Goal: Information Seeking & Learning: Compare options

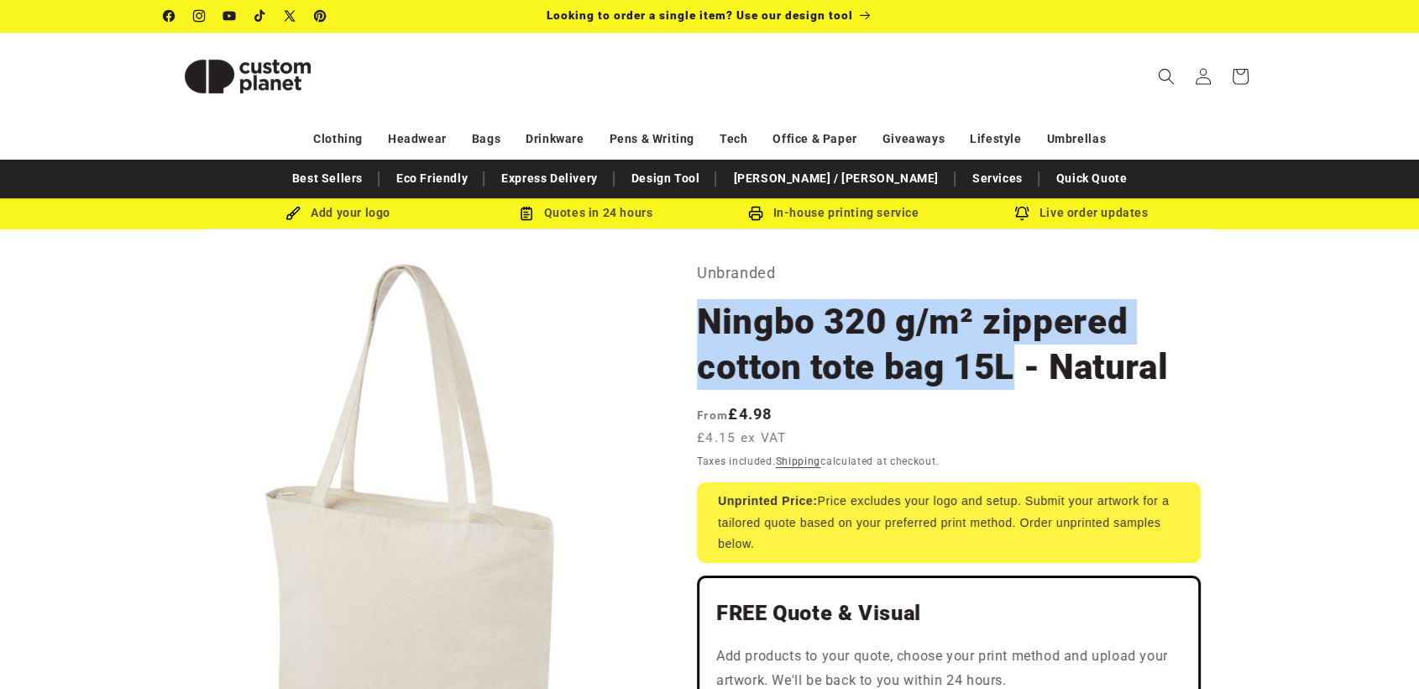
drag, startPoint x: 696, startPoint y: 315, endPoint x: 988, endPoint y: 368, distance: 297.0
click at [1008, 371] on h1 "Ningbo 320 g/m² zippered cotton tote bag 15L - Natural" at bounding box center [949, 344] width 504 height 91
copy h1 "Ningbo 320 g/m² zippered cotton tote bag 15L"
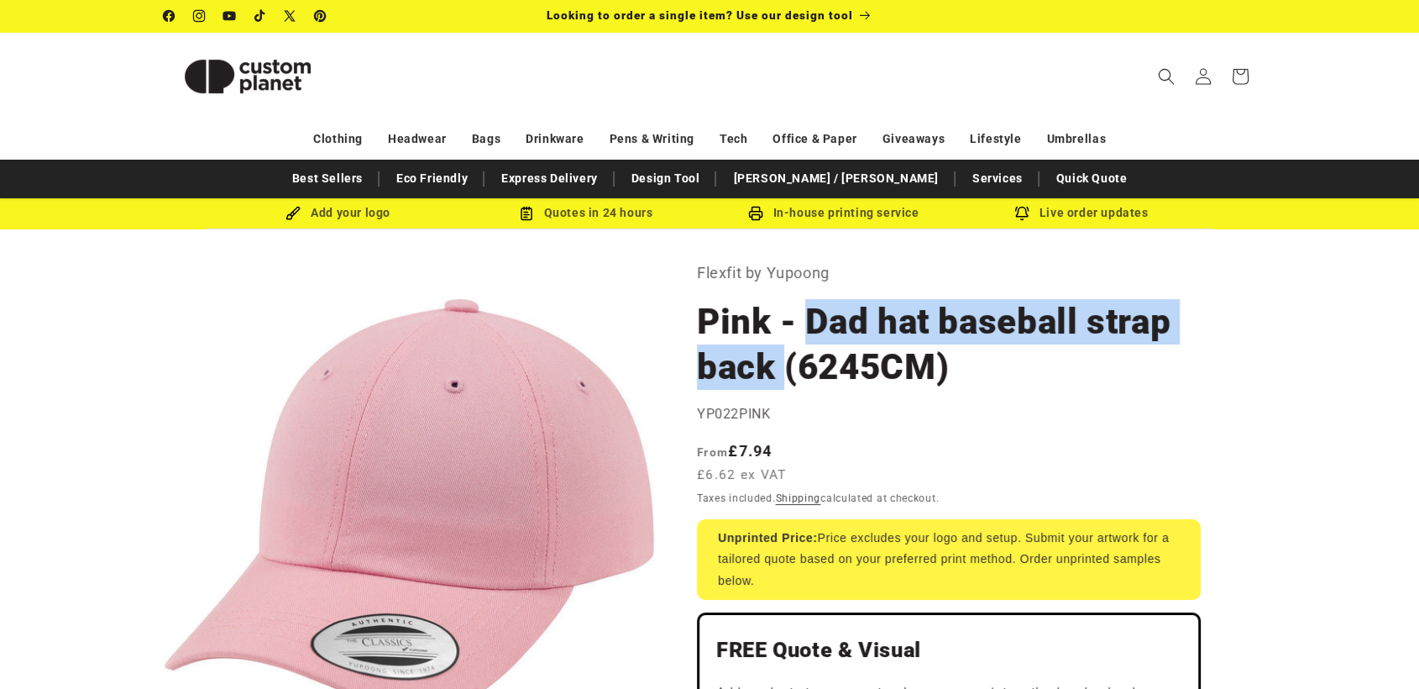
drag, startPoint x: 806, startPoint y: 322, endPoint x: 781, endPoint y: 359, distance: 44.7
click at [781, 359] on h1 "Pink - Dad hat baseball strap back (6245CM)" at bounding box center [949, 344] width 504 height 91
copy h1 "Dad hat baseball strap back"
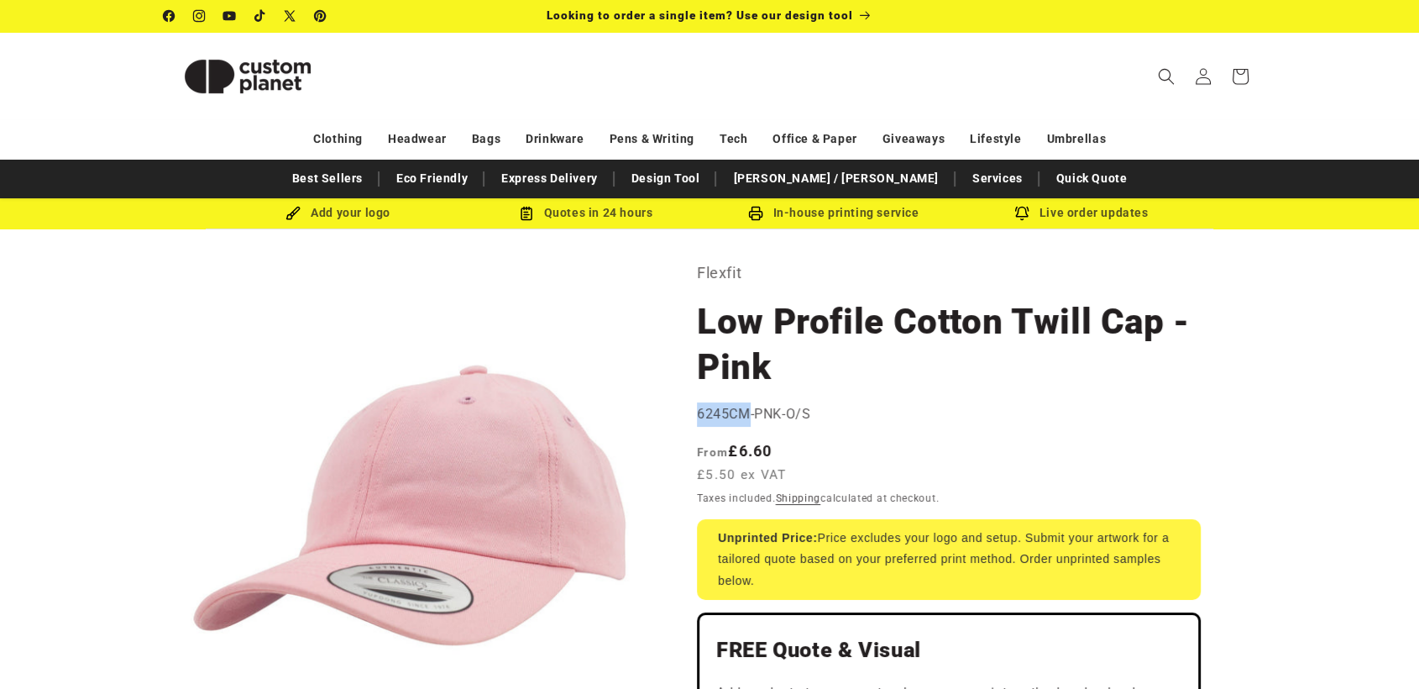
drag, startPoint x: 692, startPoint y: 415, endPoint x: 746, endPoint y: 414, distance: 53.8
copy span "6245CM"
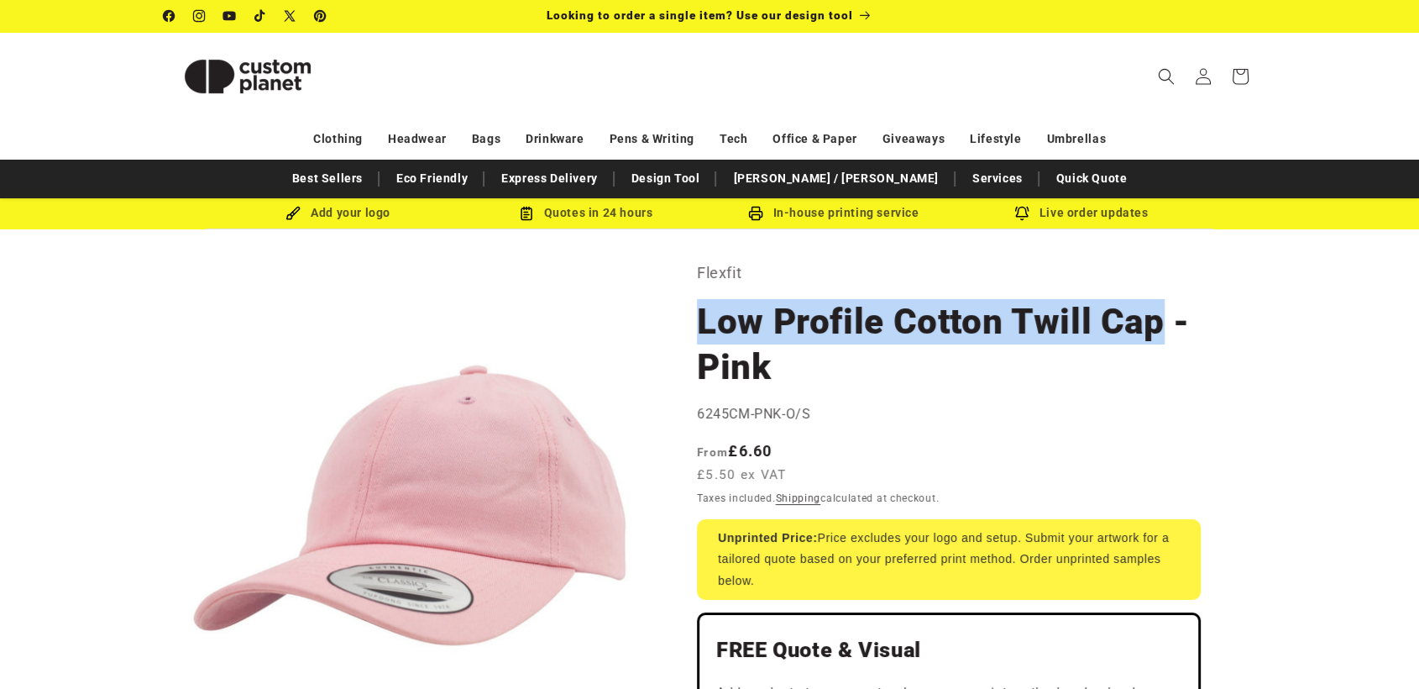
drag, startPoint x: 692, startPoint y: 326, endPoint x: 1158, endPoint y: 323, distance: 466.1
copy h1 "Low Profile Cotton Twill Cap"
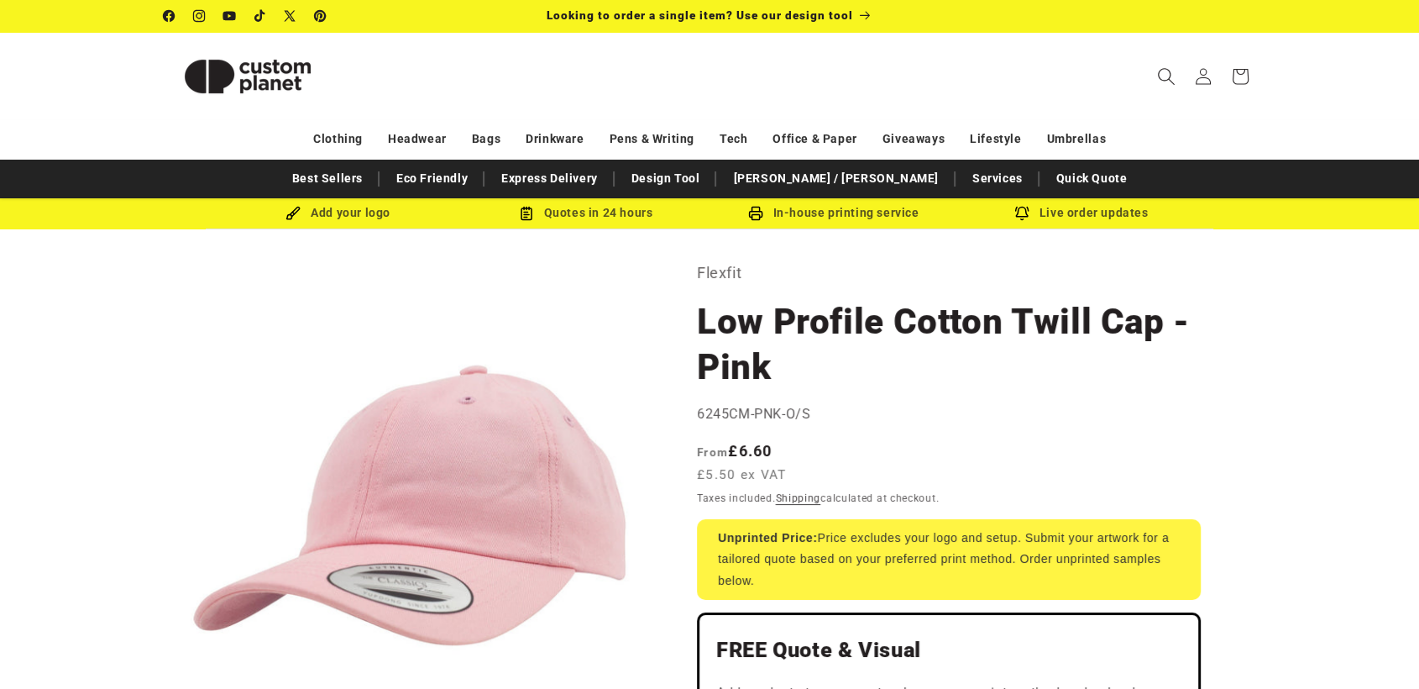
click at [1160, 76] on icon "Search" at bounding box center [1166, 76] width 18 height 18
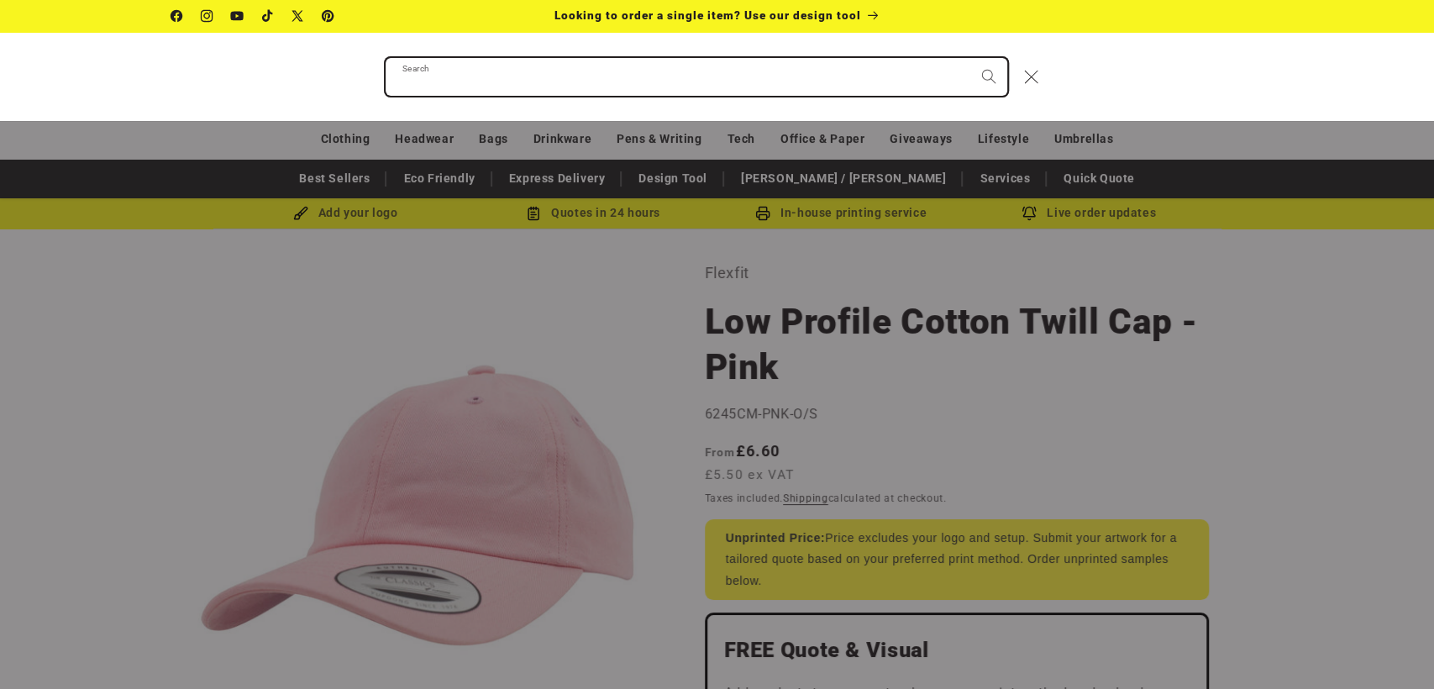
paste input "**********"
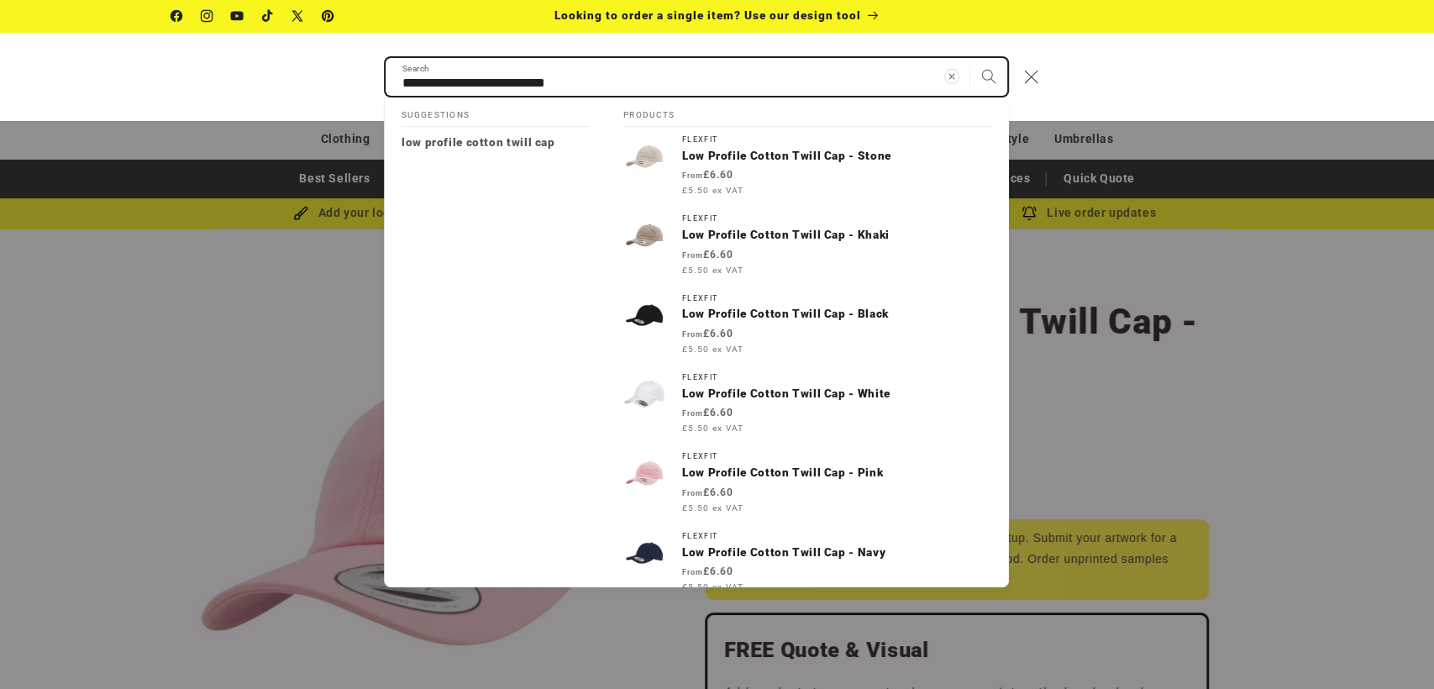
type input "**********"
click at [970, 58] on button "Search" at bounding box center [988, 76] width 37 height 37
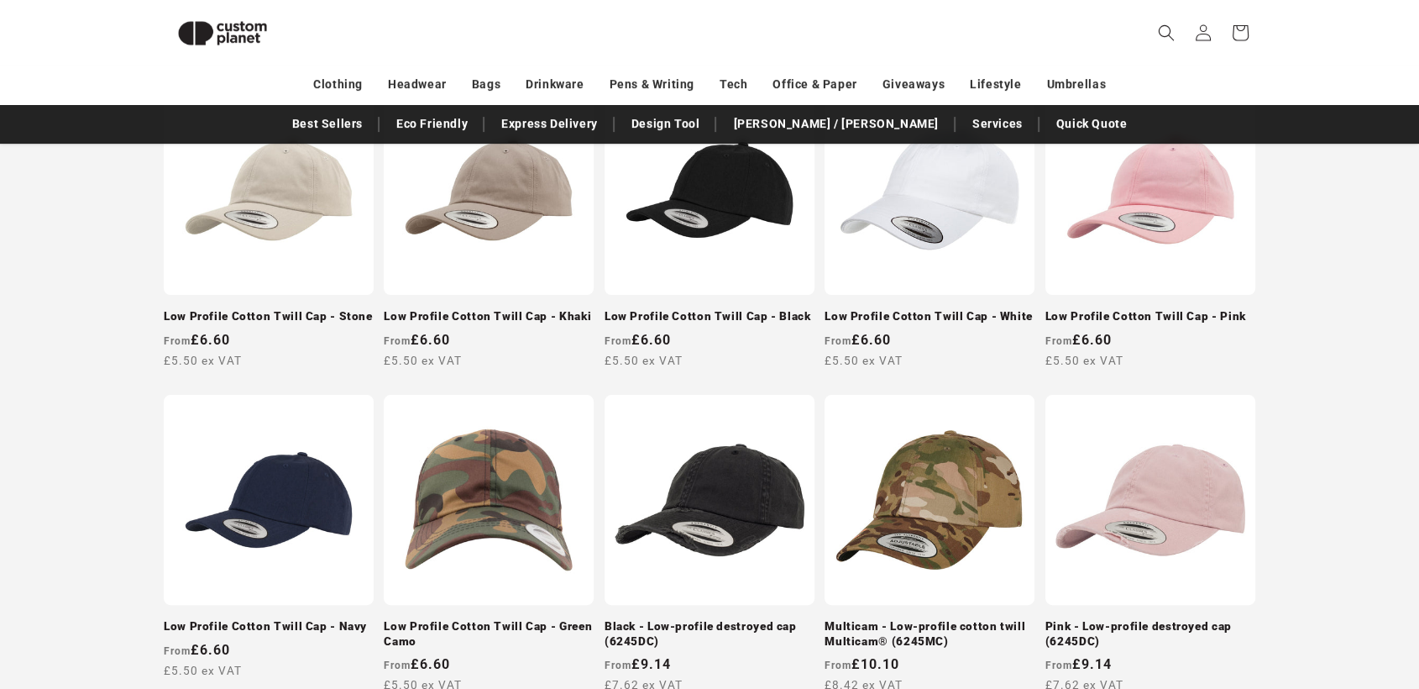
scroll to position [164, 0]
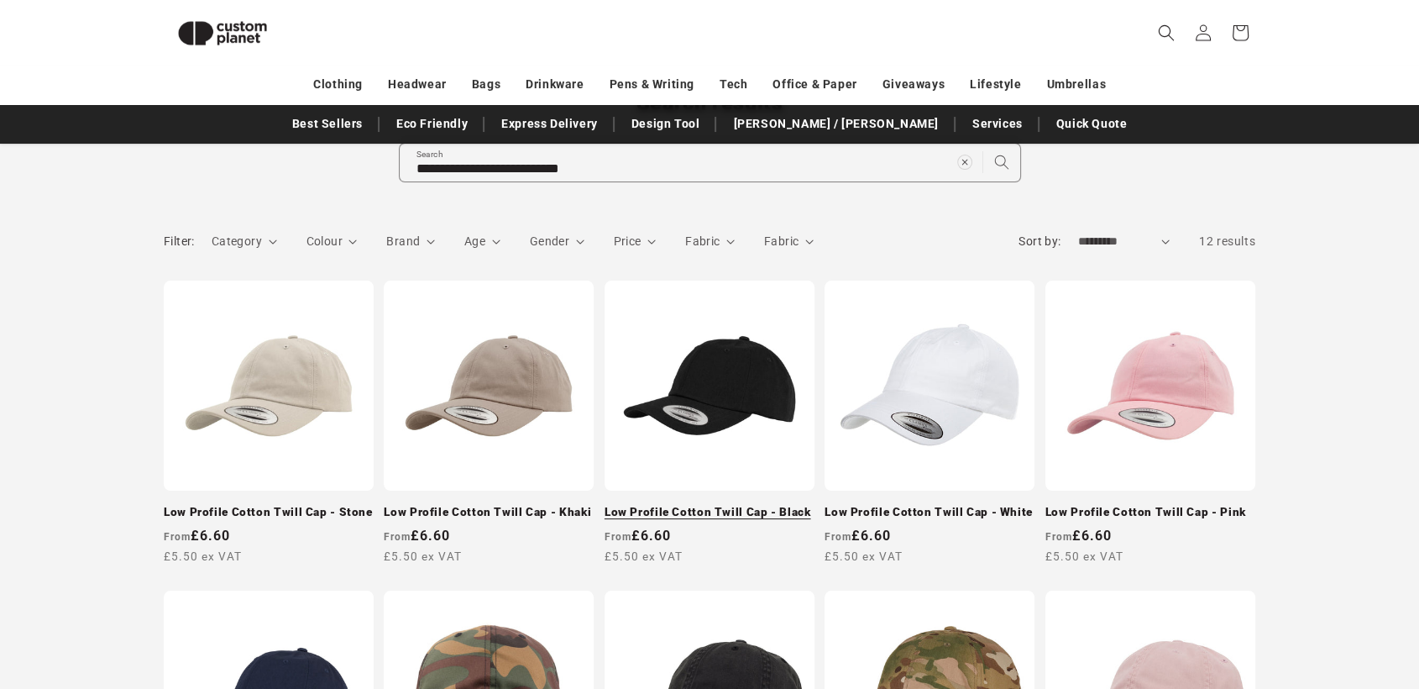
click at [702, 505] on link "Low Profile Cotton Twill Cap - Black" at bounding box center [710, 512] width 210 height 15
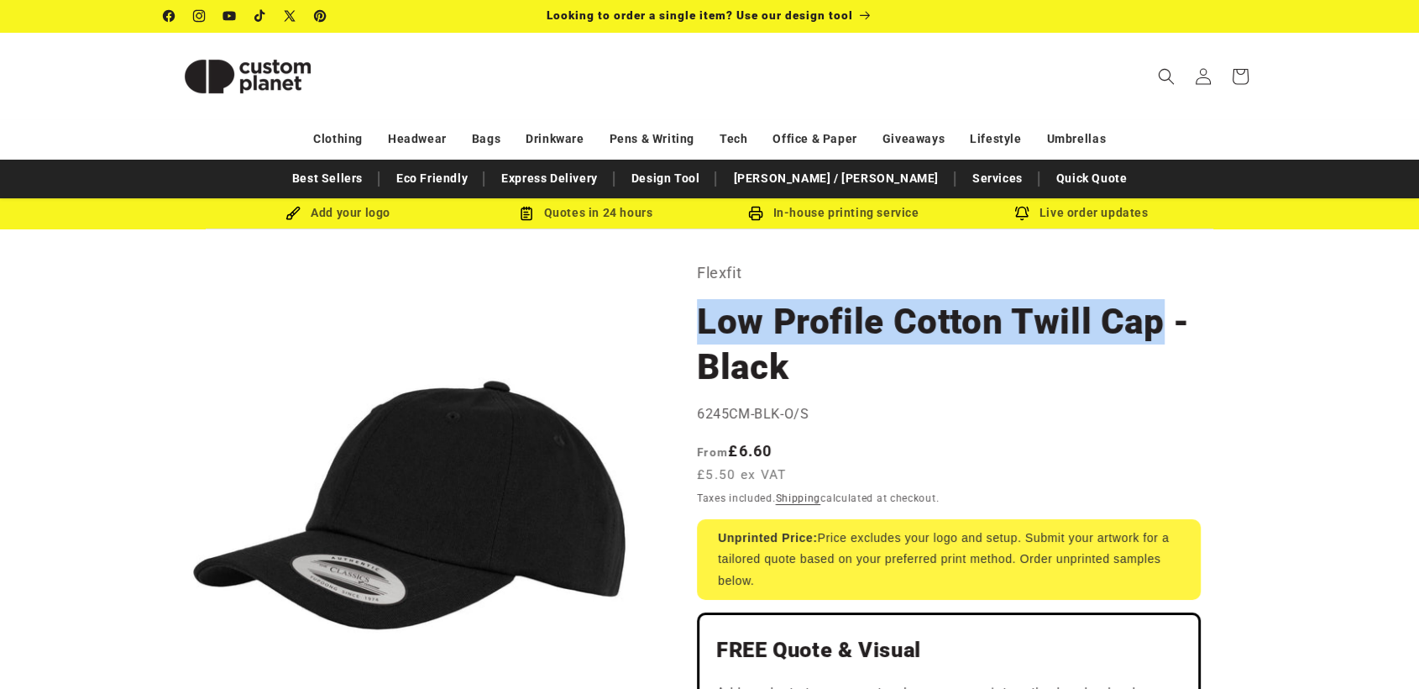
drag, startPoint x: 699, startPoint y: 320, endPoint x: 1162, endPoint y: 317, distance: 463.6
click at [1162, 317] on h1 "Low Profile Cotton Twill Cap - Black" at bounding box center [949, 344] width 504 height 91
copy h1 "Low Profile Cotton Twill Cap"
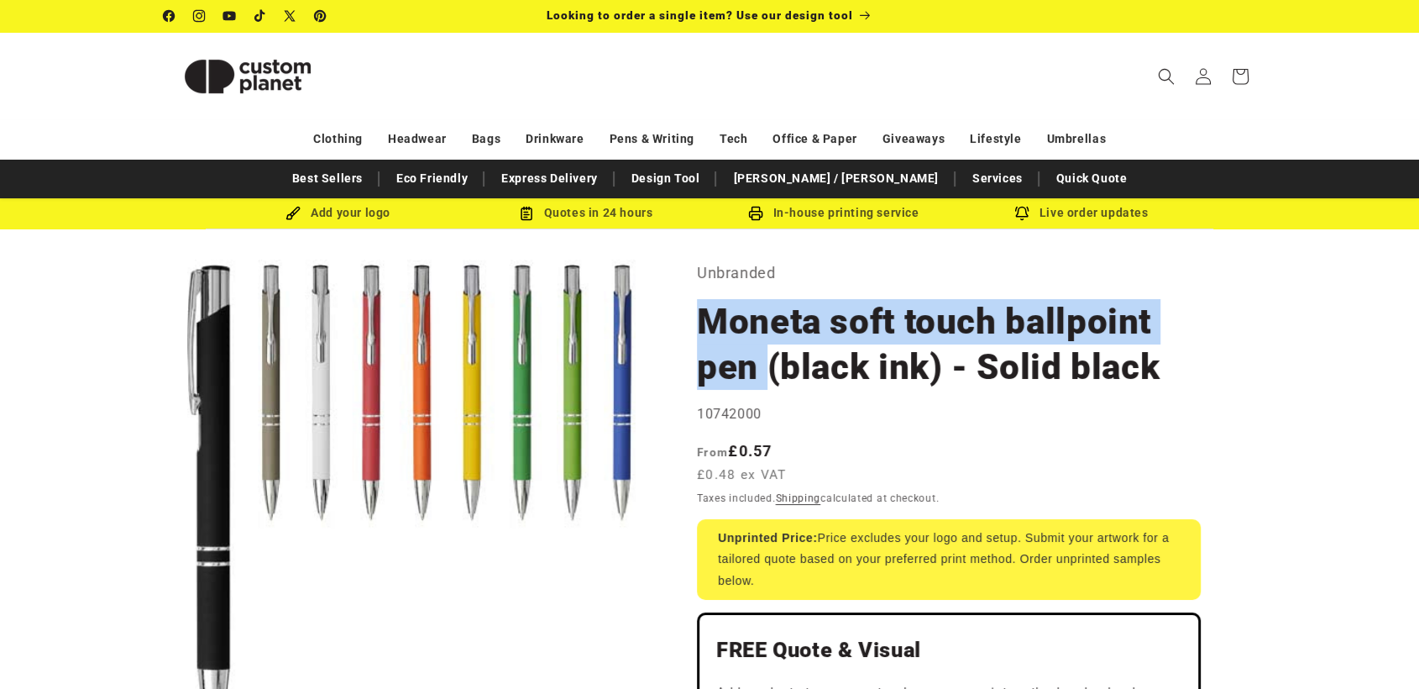
drag, startPoint x: 695, startPoint y: 318, endPoint x: 767, endPoint y: 363, distance: 84.1
drag, startPoint x: 941, startPoint y: 371, endPoint x: 705, endPoint y: 312, distance: 242.6
click at [705, 312] on h1 "Moneta soft touch ballpoint pen (black ink) - Solid black" at bounding box center [949, 344] width 504 height 91
copy h1 "Moneta soft touch ballpoint pen (black ink)"
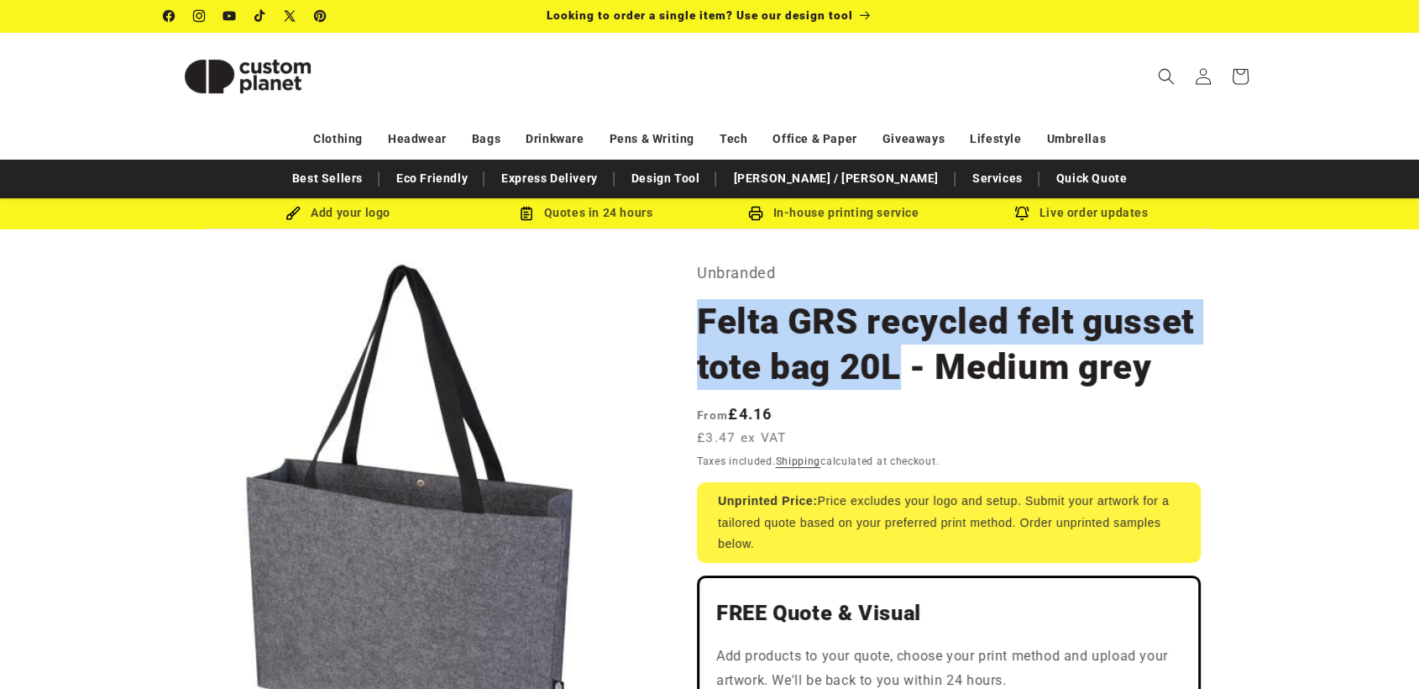
drag, startPoint x: 700, startPoint y: 317, endPoint x: 904, endPoint y: 358, distance: 208.8
click at [904, 358] on h1 "Felta GRS recycled felt gusset tote bag 20L - Medium grey" at bounding box center [949, 344] width 504 height 91
copy h1 "Felta GRS recycled felt gusset tote bag 20L"
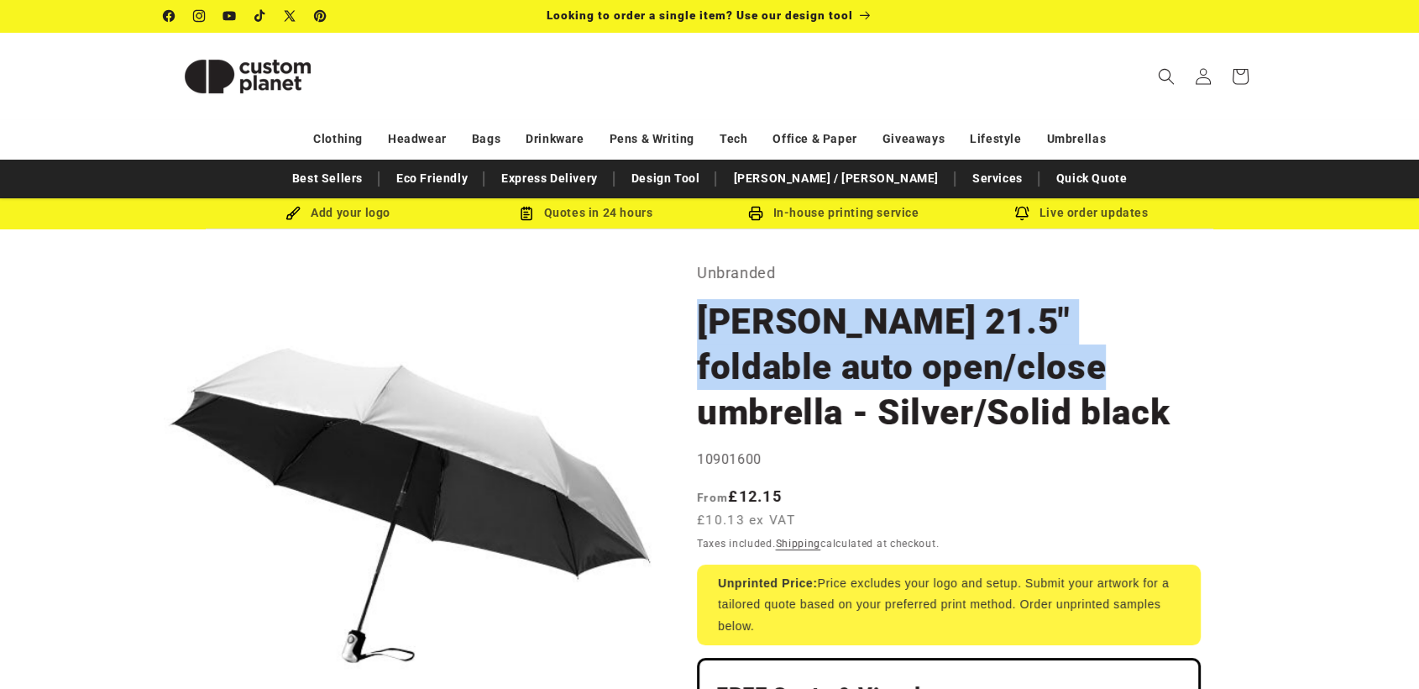
drag, startPoint x: 1035, startPoint y: 375, endPoint x: 698, endPoint y: 322, distance: 340.8
click at [698, 322] on h1 "[PERSON_NAME] 21.5" foldable auto open/close umbrella - Silver/Solid black" at bounding box center [949, 367] width 504 height 136
copy h1 "Alex 21.5" foldable auto open/close umbrella"
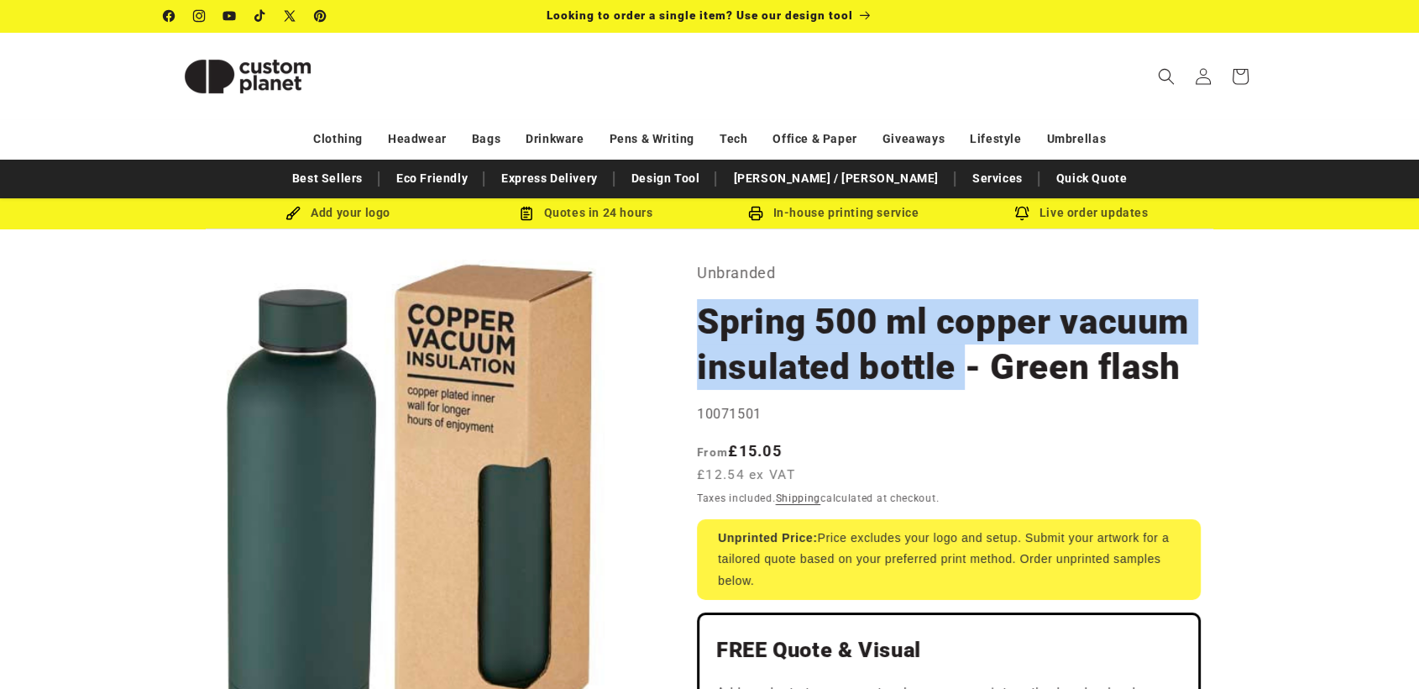
drag, startPoint x: 707, startPoint y: 321, endPoint x: 959, endPoint y: 371, distance: 256.9
click at [962, 371] on h1 "Spring 500 ml copper vacuum insulated bottle - Green flash" at bounding box center [949, 344] width 504 height 91
click at [954, 370] on h1 "Spring 500 ml copper vacuum insulated bottle - Green flash" at bounding box center [949, 344] width 504 height 91
copy h1 "Spring 500 ml copper vacuum insulated bottle"
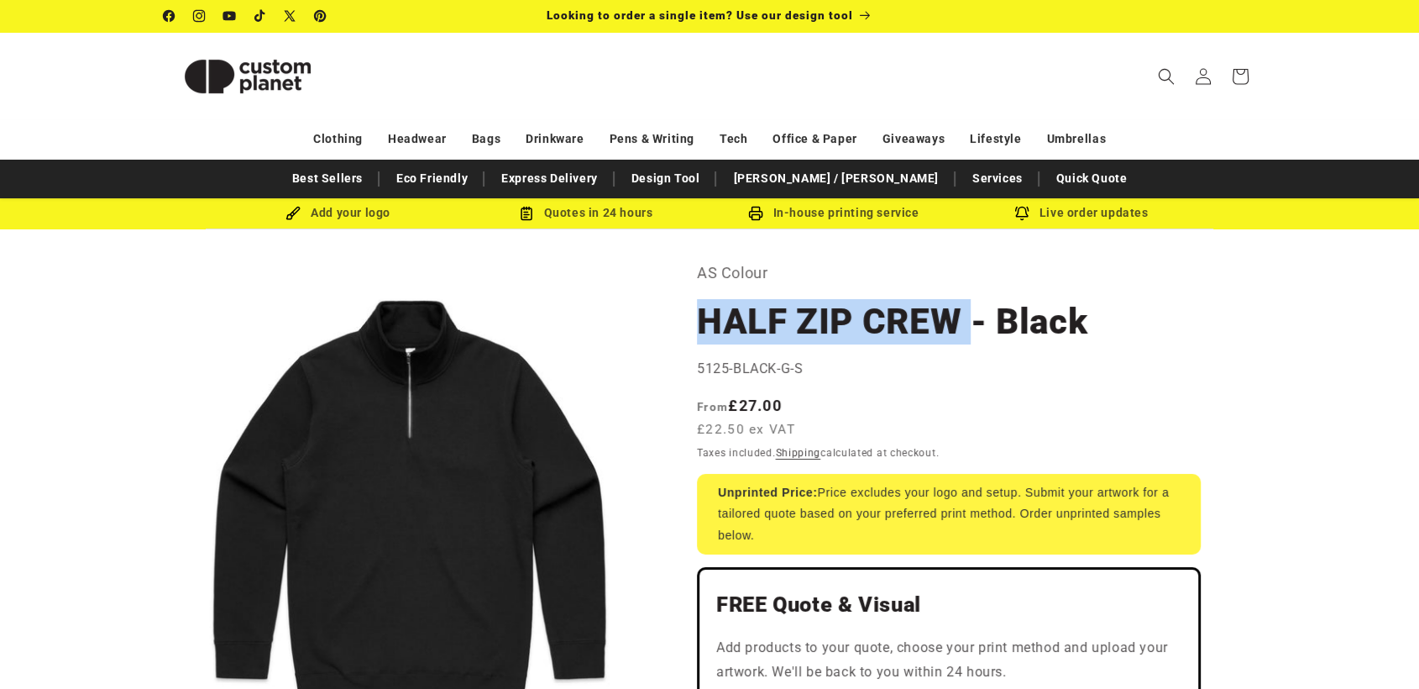
drag, startPoint x: 702, startPoint y: 320, endPoint x: 967, endPoint y: 317, distance: 264.6
click at [967, 317] on h1 "HALF ZIP CREW - Black" at bounding box center [949, 321] width 504 height 45
copy h1 "HALF ZIP CREW"
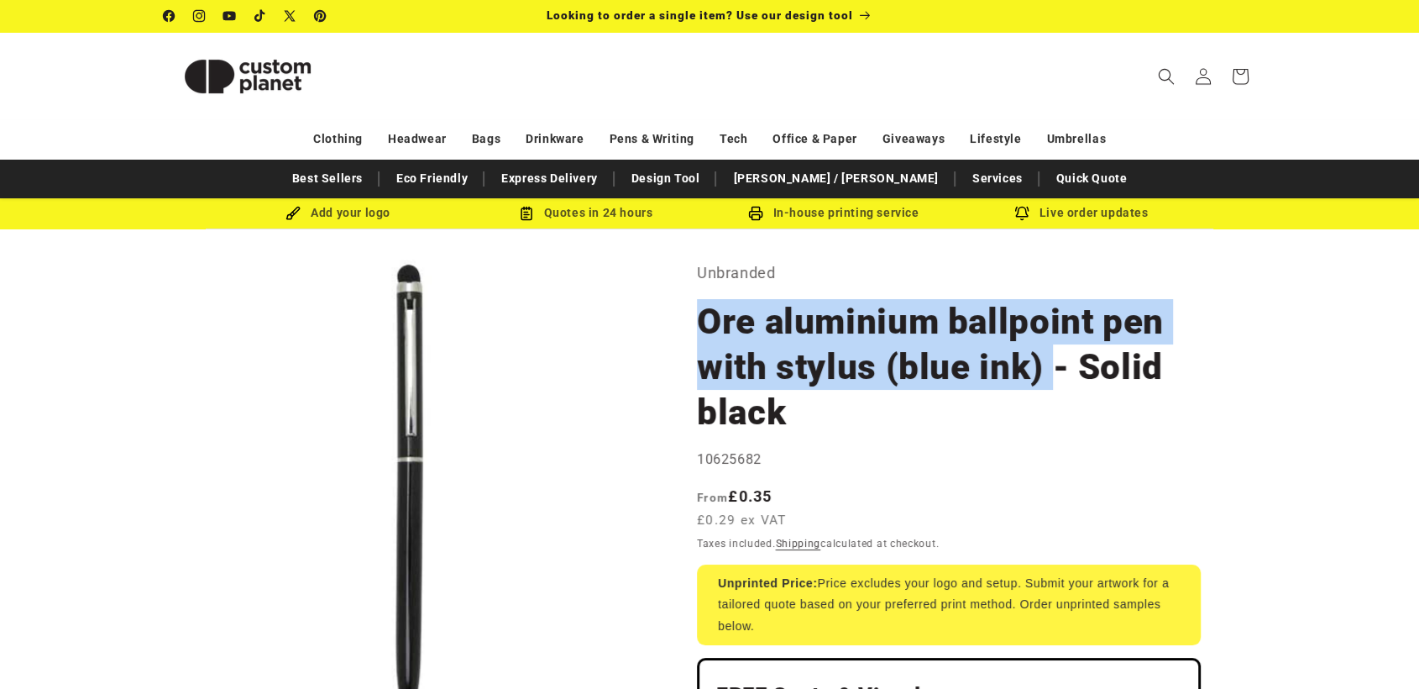
drag, startPoint x: 706, startPoint y: 319, endPoint x: 1055, endPoint y: 378, distance: 353.4
click at [1055, 378] on h1 "Ore aluminium ballpoint pen with stylus (blue ink) - Solid black" at bounding box center [949, 367] width 504 height 136
copy h1 "Ore aluminium ballpoint pen with stylus (blue ink)"
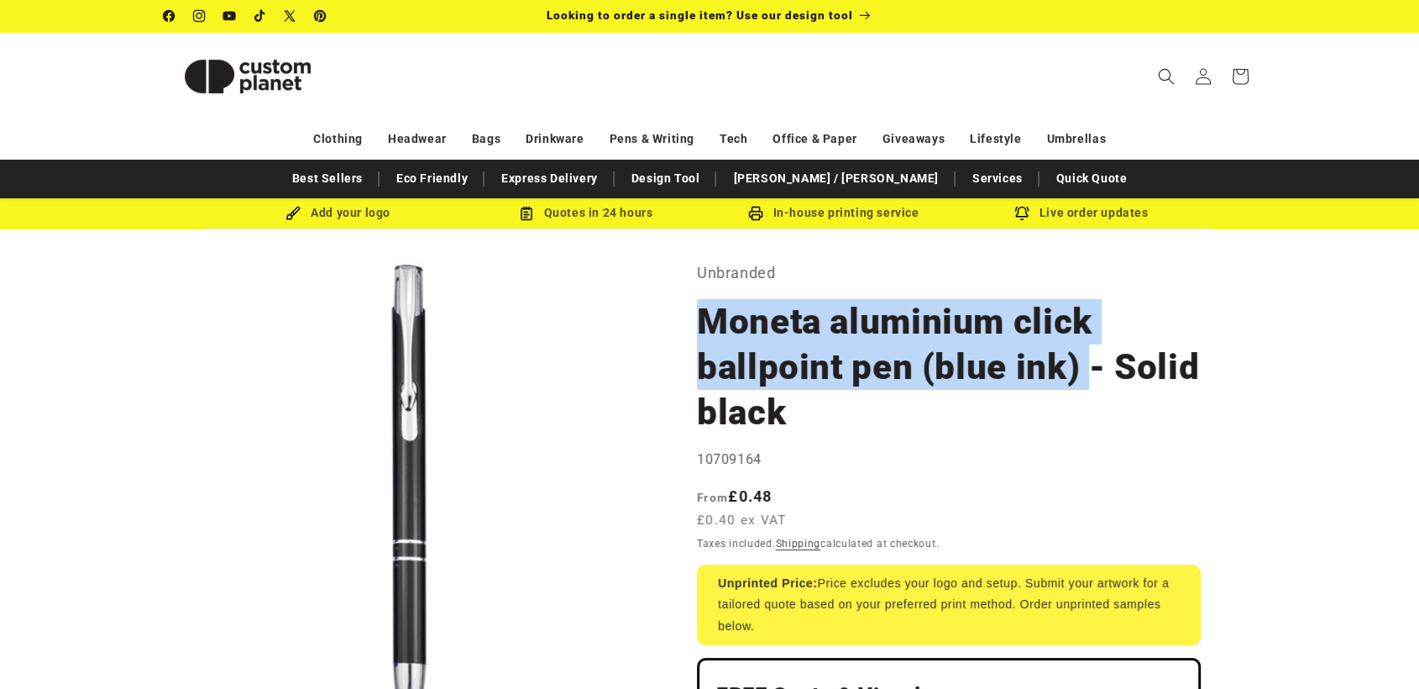
drag, startPoint x: 1085, startPoint y: 372, endPoint x: 689, endPoint y: 316, distance: 400.4
copy h1 "Moneta aluminium click ballpoint pen (blue ink)"
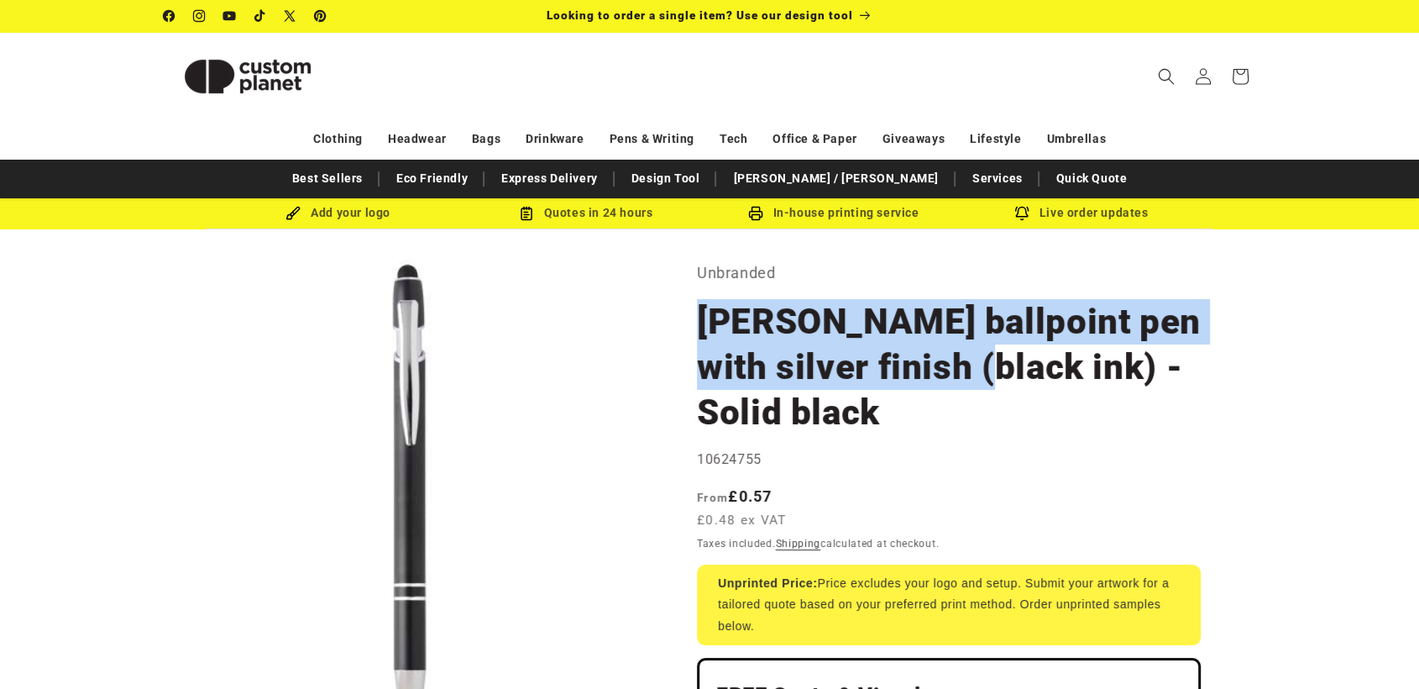
drag, startPoint x: 699, startPoint y: 320, endPoint x: 965, endPoint y: 370, distance: 270.8
click at [965, 370] on h1 "[PERSON_NAME] ballpoint pen with silver finish (black ink) - Solid black" at bounding box center [949, 367] width 504 height 136
copy h1 "[PERSON_NAME] ballpoint pen with silver finish (black ink"
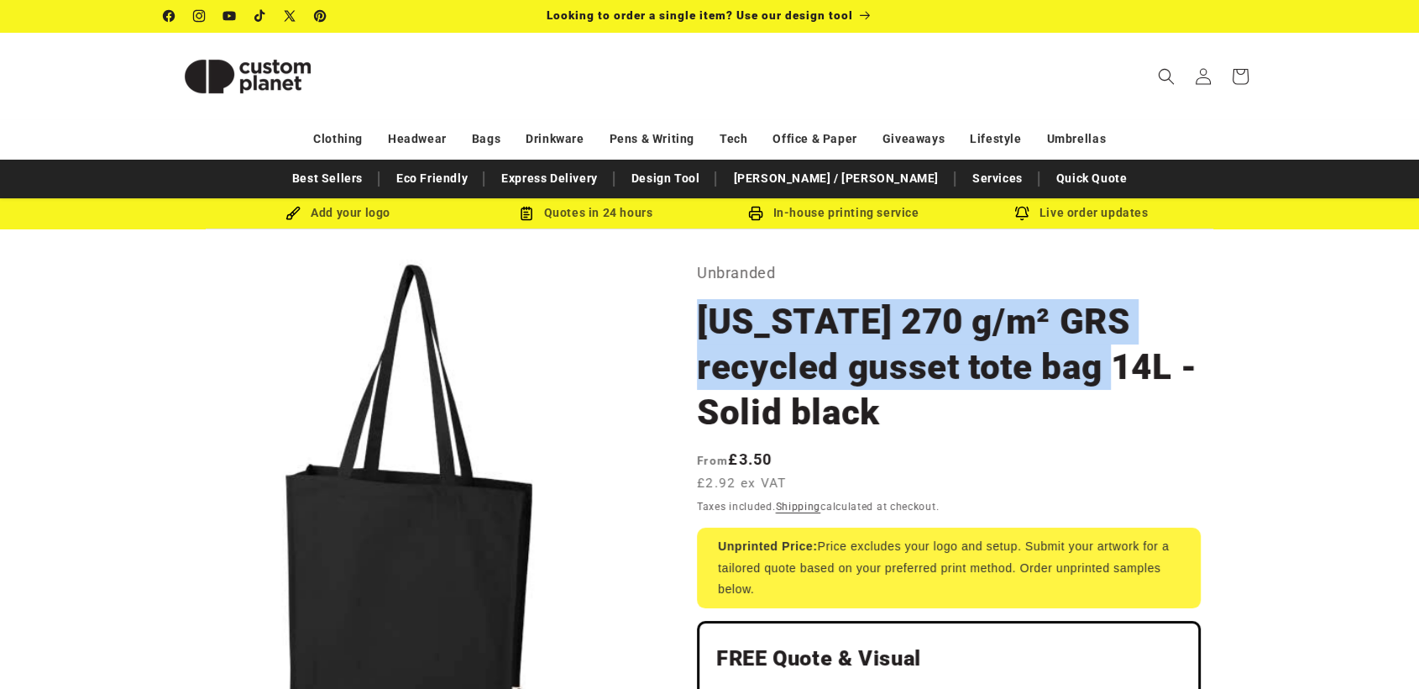
drag, startPoint x: 699, startPoint y: 316, endPoint x: 1027, endPoint y: 373, distance: 333.3
click at [1027, 373] on h1 "Florida 270 g/m² GRS recycled gusset tote bag 14L - Solid black" at bounding box center [949, 367] width 504 height 136
copy h1 "Florida 270 g/m² GRS recycled gusset tote bag 14L"
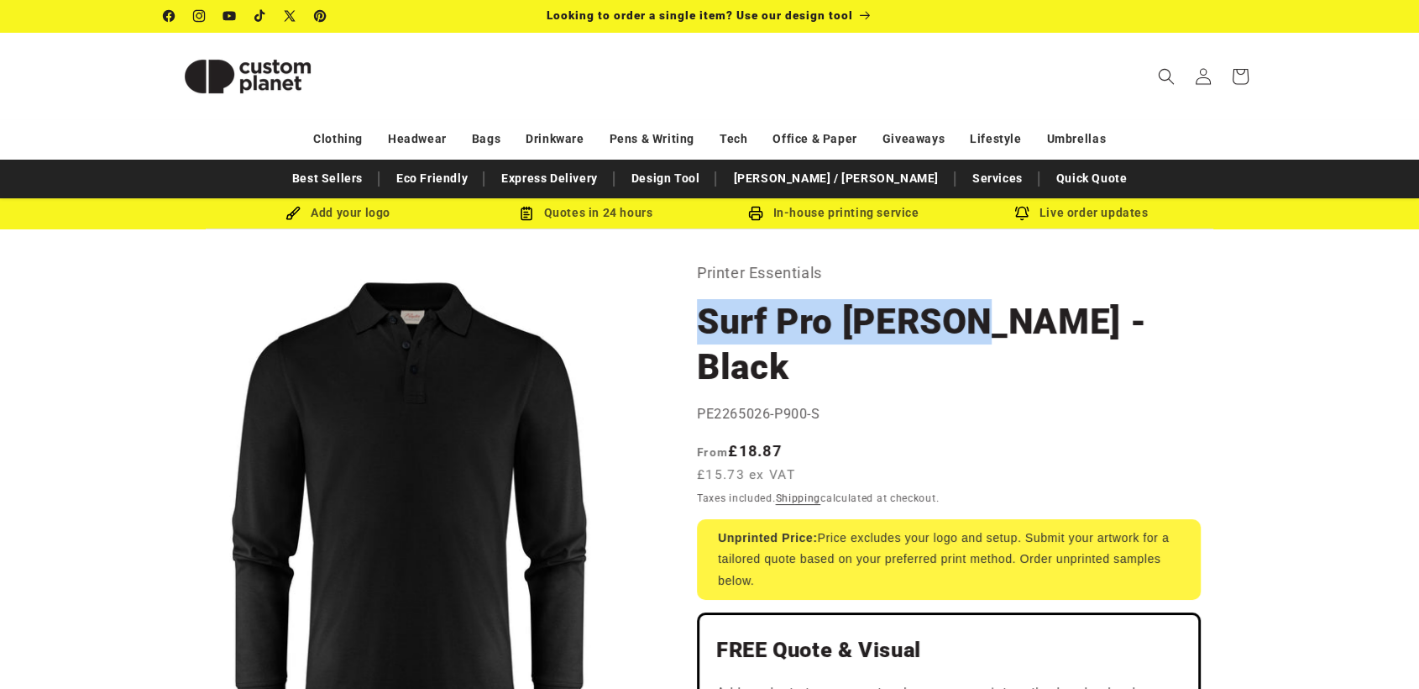
drag, startPoint x: 700, startPoint y: 325, endPoint x: 966, endPoint y: 319, distance: 266.3
click at [966, 319] on h1 "Surf Pro [PERSON_NAME] - Black" at bounding box center [949, 344] width 504 height 91
copy h1 "Surf Pro LS Polo"
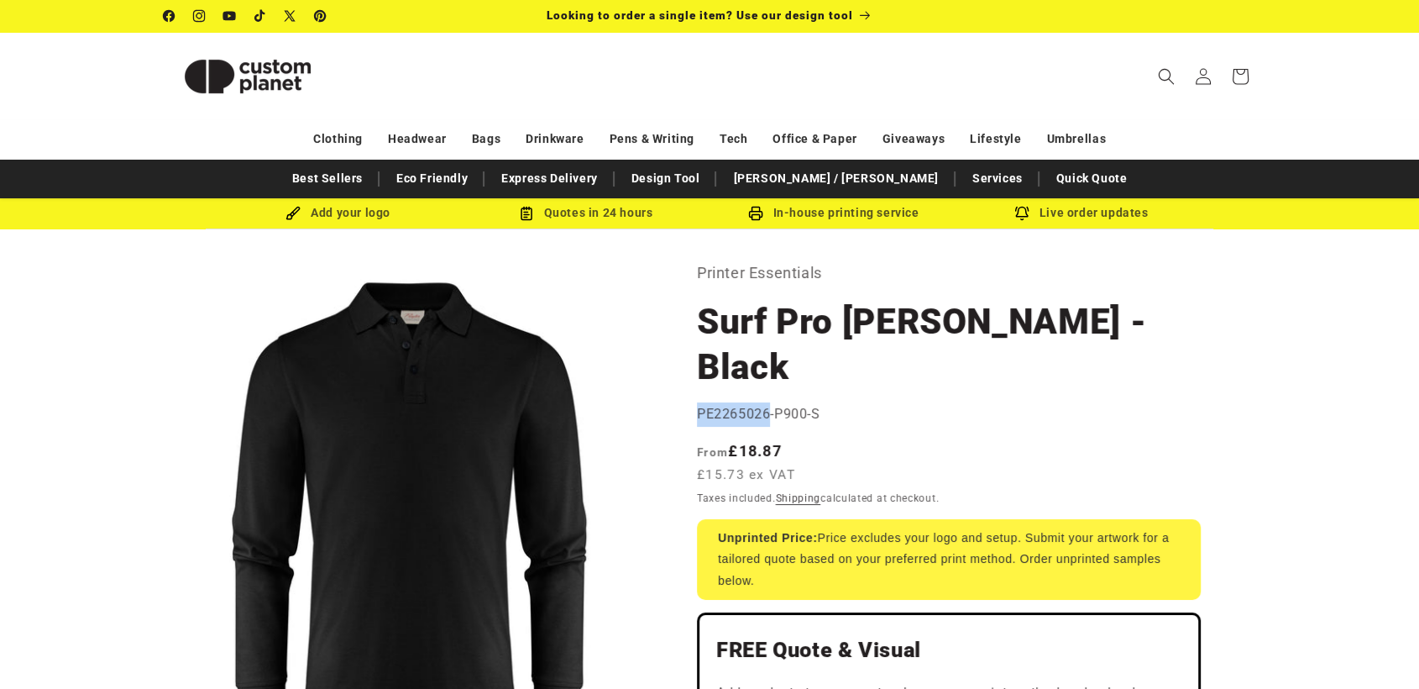
drag, startPoint x: 700, startPoint y: 368, endPoint x: 767, endPoint y: 366, distance: 67.2
click at [767, 406] on span "PE2265026-P900-S" at bounding box center [758, 414] width 123 height 16
copy span "PE2265026"
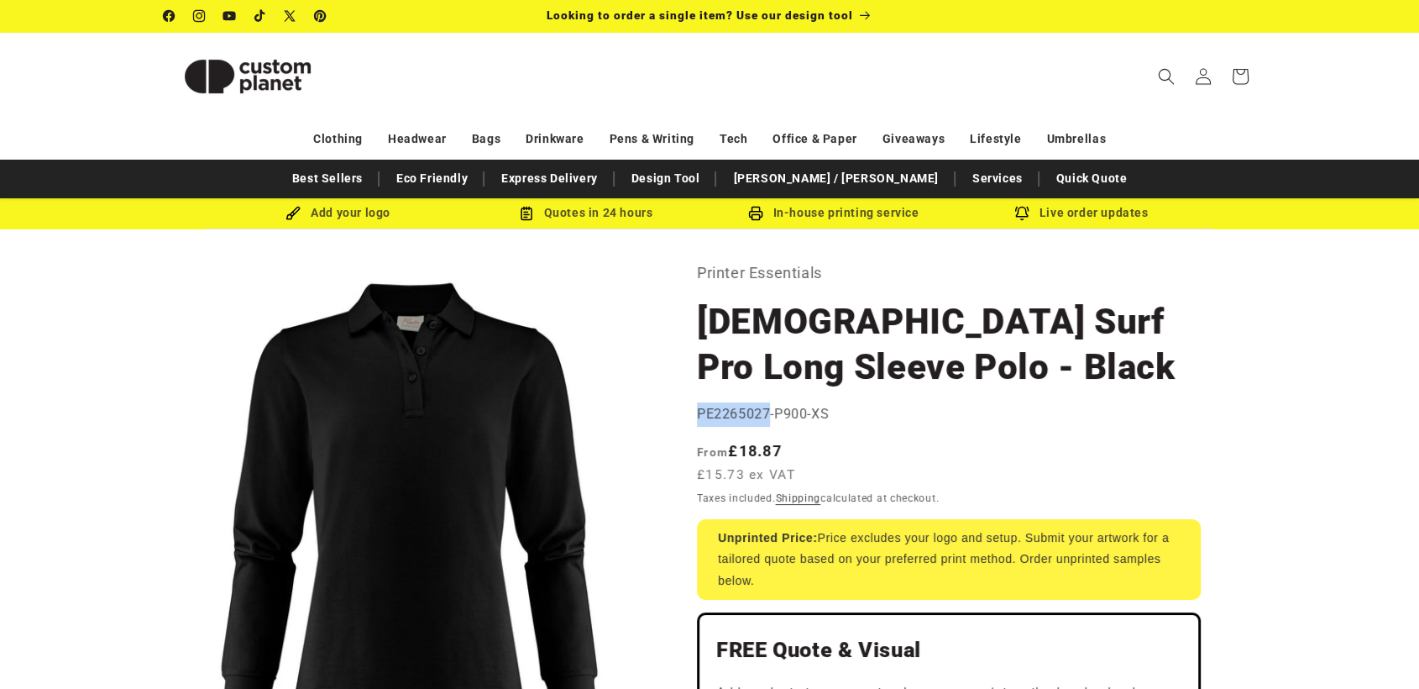
drag, startPoint x: 765, startPoint y: 410, endPoint x: 689, endPoint y: 415, distance: 75.8
copy span "PE2265027"
